Goal: Check status: Check status

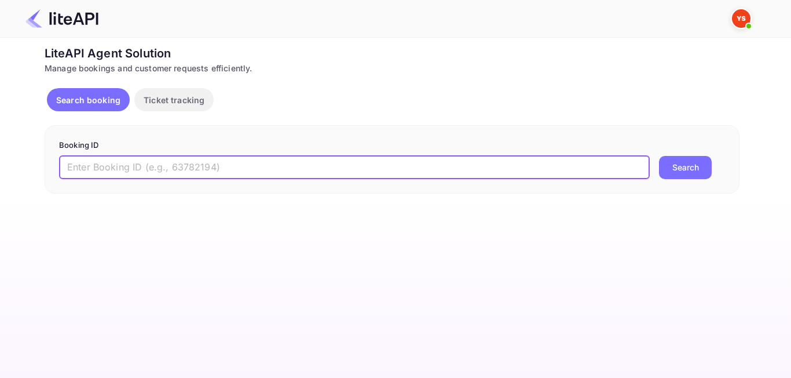
paste input "8308742"
type input "8308742"
click at [689, 173] on button "Search" at bounding box center [685, 167] width 53 height 23
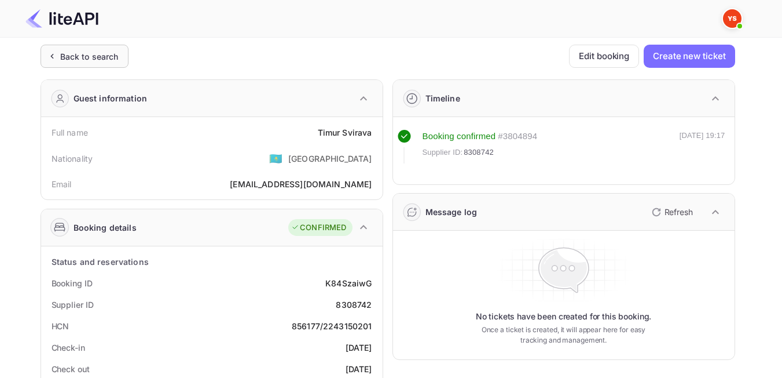
click at [71, 65] on div "Back to search" at bounding box center [85, 56] width 88 height 23
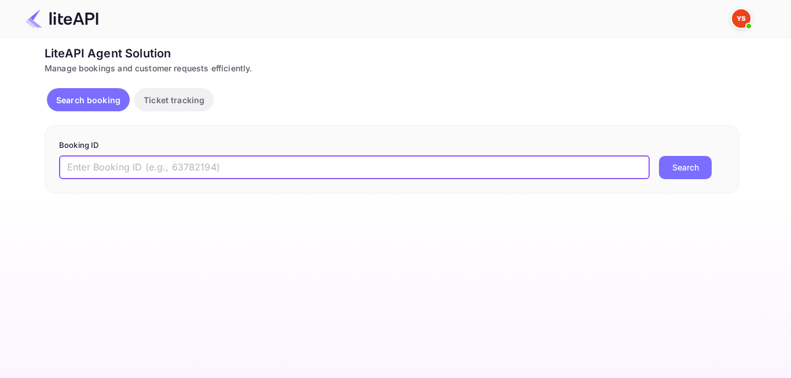
paste input "8711833"
type input "8711833"
click at [683, 167] on button "Search" at bounding box center [685, 167] width 53 height 23
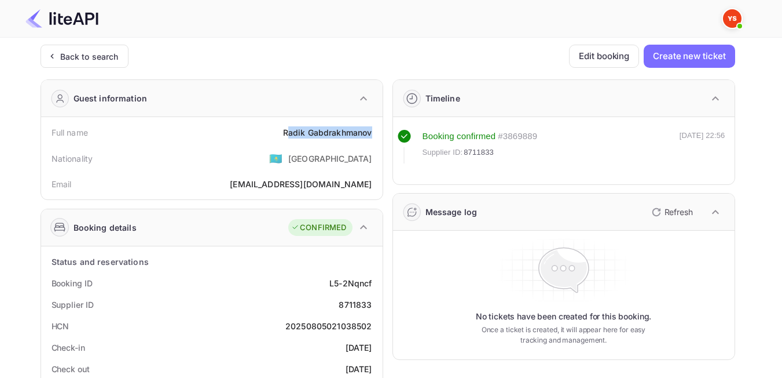
drag, startPoint x: 288, startPoint y: 129, endPoint x: 371, endPoint y: 128, distance: 82.8
click at [371, 128] on div "[PERSON_NAME]" at bounding box center [327, 132] width 89 height 12
drag, startPoint x: 348, startPoint y: 137, endPoint x: 335, endPoint y: 134, distance: 12.9
click at [347, 137] on div "[PERSON_NAME]" at bounding box center [327, 132] width 89 height 12
click at [315, 135] on div "[PERSON_NAME]" at bounding box center [327, 132] width 89 height 12
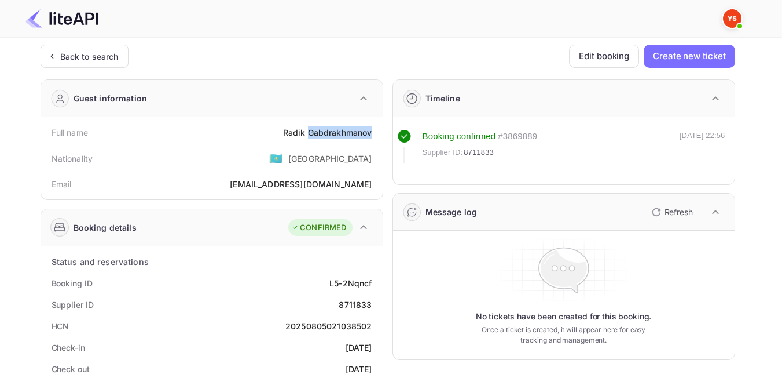
drag, startPoint x: 326, startPoint y: 133, endPoint x: 375, endPoint y: 131, distance: 48.7
click at [375, 132] on div "Full name [PERSON_NAME]" at bounding box center [212, 132] width 332 height 21
click at [271, 161] on div "Nationality 🇰🇿 [DEMOGRAPHIC_DATA]" at bounding box center [212, 158] width 332 height 30
click at [96, 57] on div "Back to search" at bounding box center [89, 56] width 58 height 12
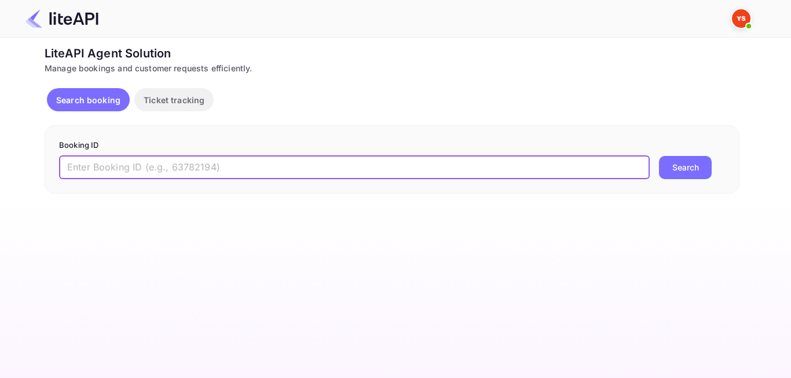
paste input "8959963"
type input "8959963"
click at [702, 164] on button "Search" at bounding box center [685, 167] width 53 height 23
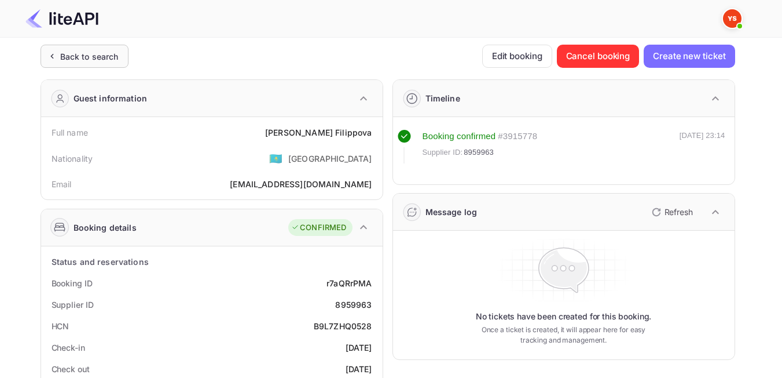
click at [71, 60] on div "Back to search" at bounding box center [89, 56] width 58 height 12
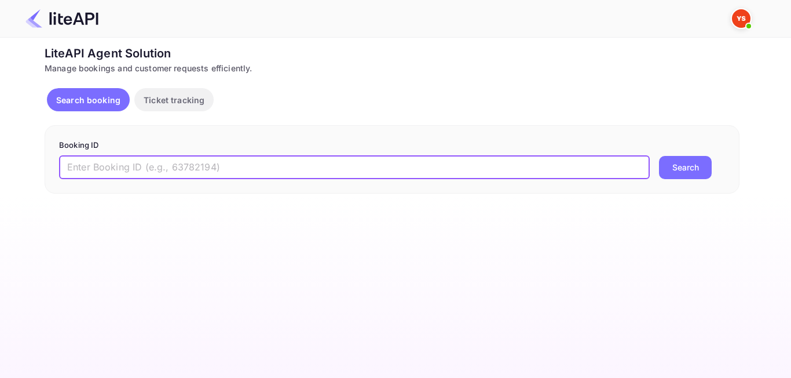
paste input "8041627"
type input "8041627"
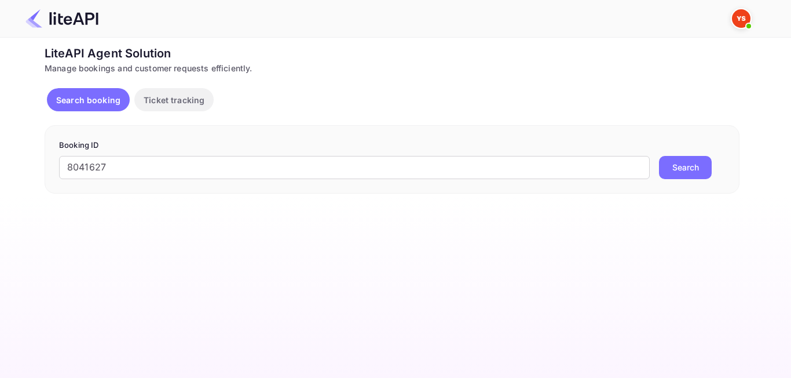
click at [678, 155] on form "Booking ID 8041627 ​ Search" at bounding box center [392, 159] width 666 height 39
click at [690, 173] on button "Search" at bounding box center [685, 167] width 53 height 23
